Goal: Check status: Check status

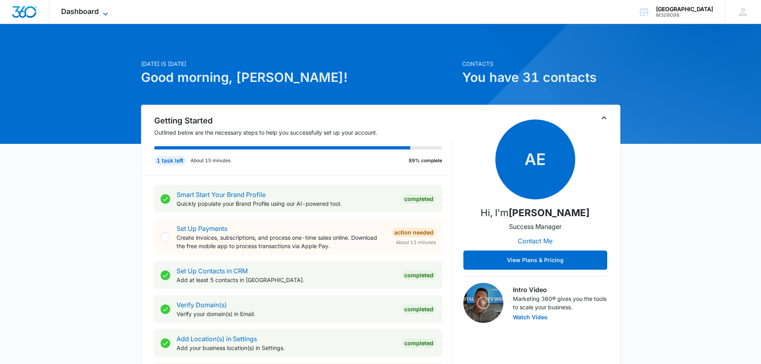
click at [95, 9] on span "Dashboard" at bounding box center [80, 11] width 38 height 8
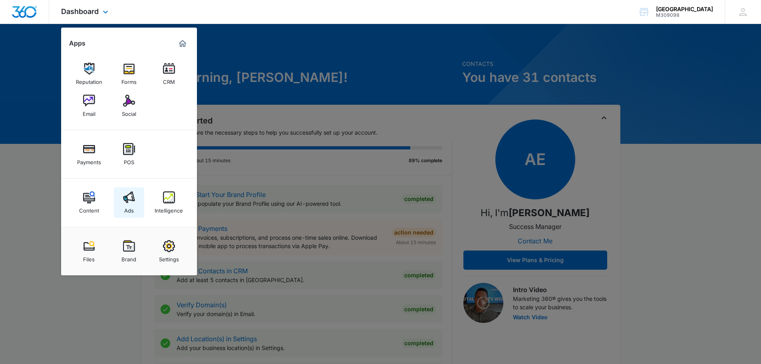
click at [135, 196] on link "Ads" at bounding box center [129, 202] width 30 height 30
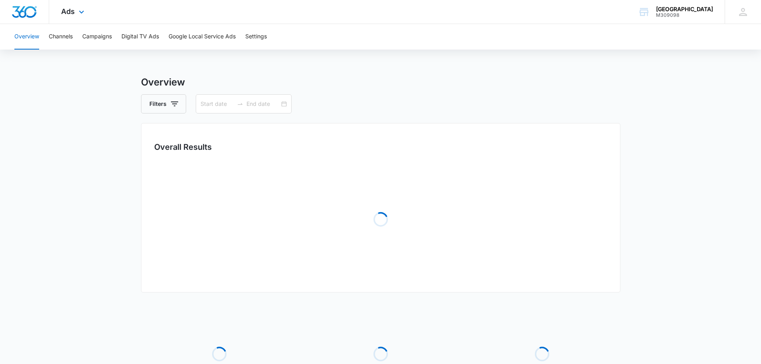
type input "[DATE]"
type input "10/09/2025"
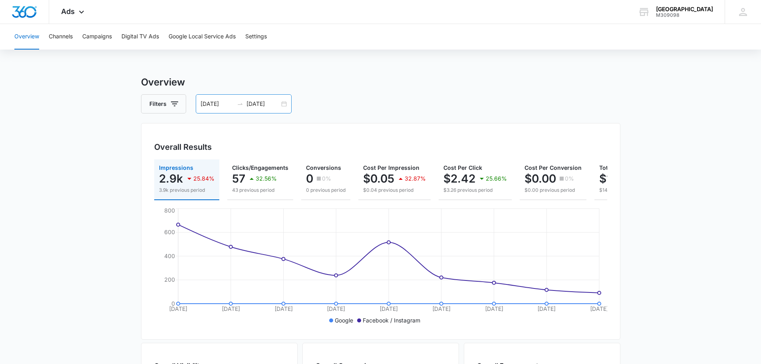
click at [286, 103] on div "10/01/2025 10/09/2025" at bounding box center [244, 103] width 96 height 19
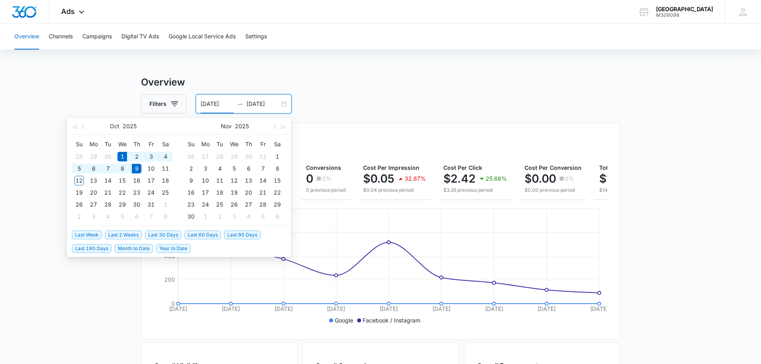
type input "[DATE]"
click at [137, 251] on span "Month to Date" at bounding box center [134, 248] width 38 height 9
type input "[DATE]"
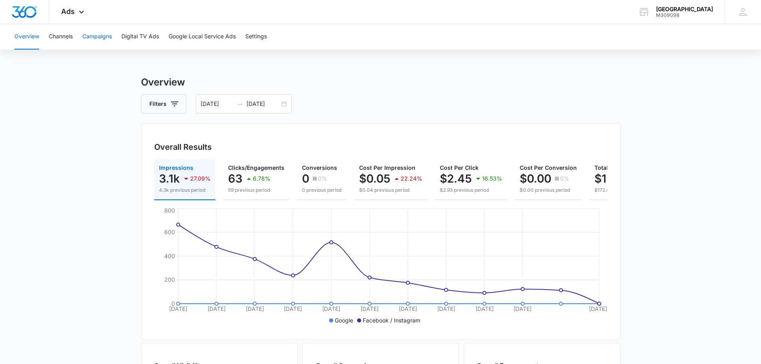
click at [97, 33] on button "Campaigns" at bounding box center [97, 37] width 30 height 26
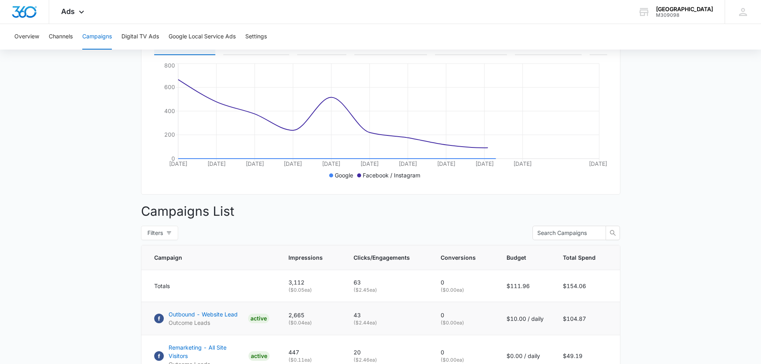
scroll to position [145, 0]
click at [226, 317] on p "Outbound - Website Lead" at bounding box center [202, 313] width 69 height 8
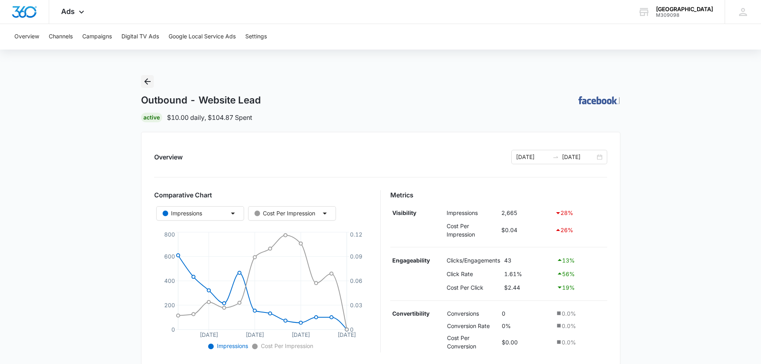
click at [145, 83] on icon "Back" at bounding box center [148, 82] width 10 height 10
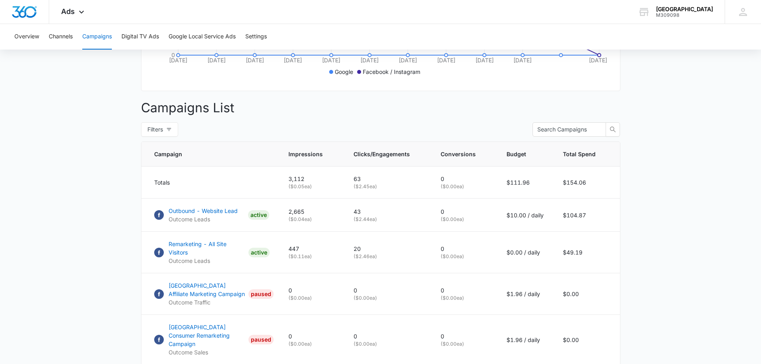
scroll to position [249, 0]
click at [191, 249] on p "Remarketing - All Site Visitors" at bounding box center [206, 247] width 77 height 17
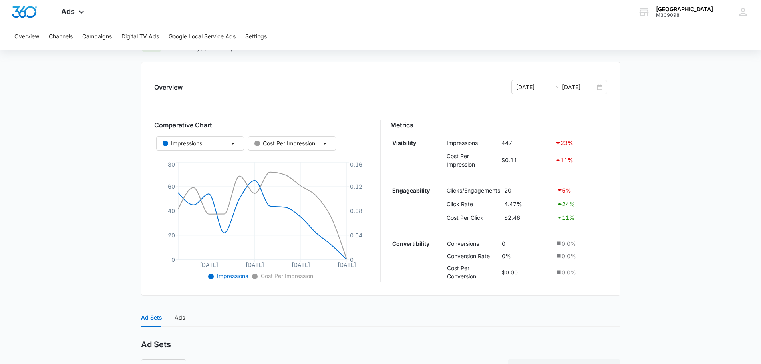
scroll to position [190, 0]
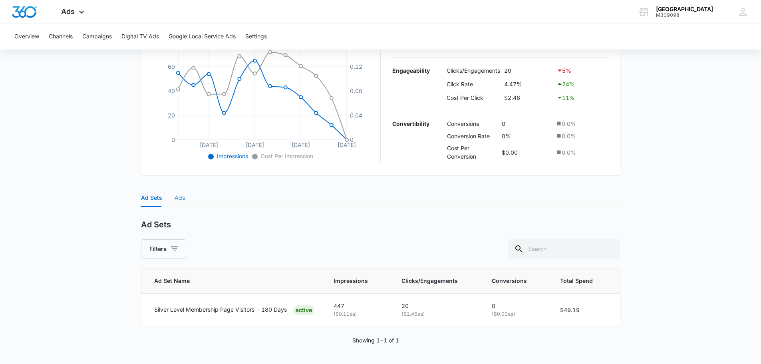
click at [180, 203] on div "Ads" at bounding box center [179, 197] width 10 height 18
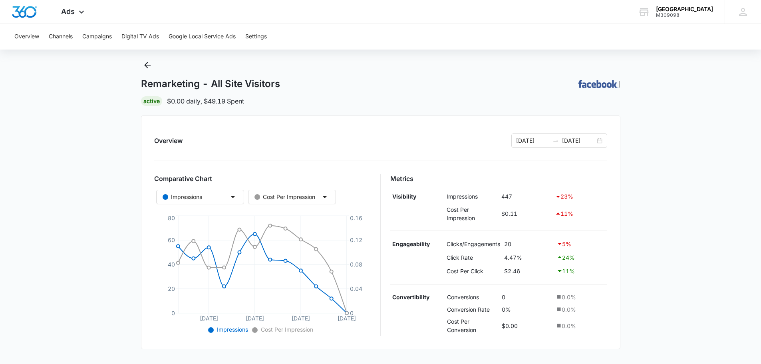
scroll to position [0, 0]
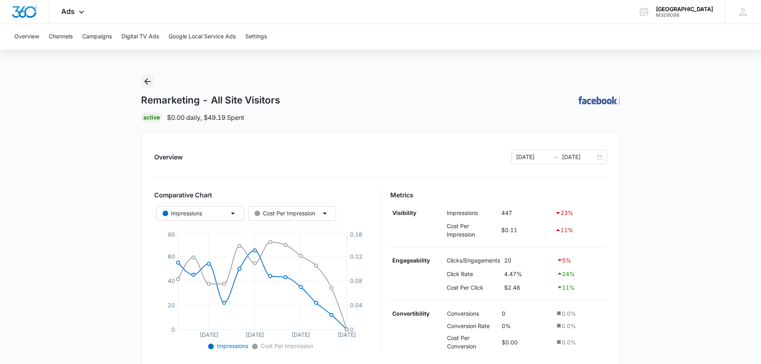
click at [149, 82] on icon "Back" at bounding box center [147, 81] width 6 height 6
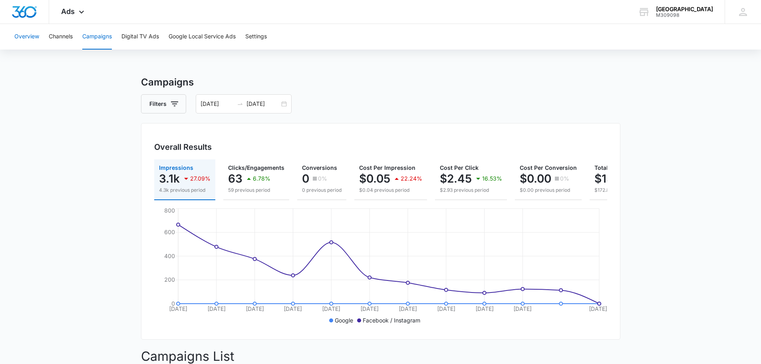
click at [19, 41] on button "Overview" at bounding box center [26, 37] width 25 height 26
